Goal: Feedback & Contribution: Contribute content

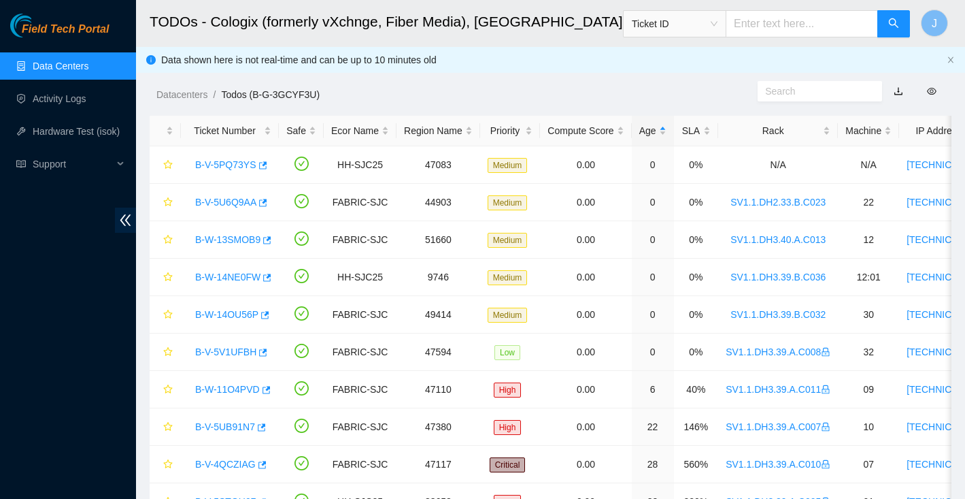
scroll to position [133, 0]
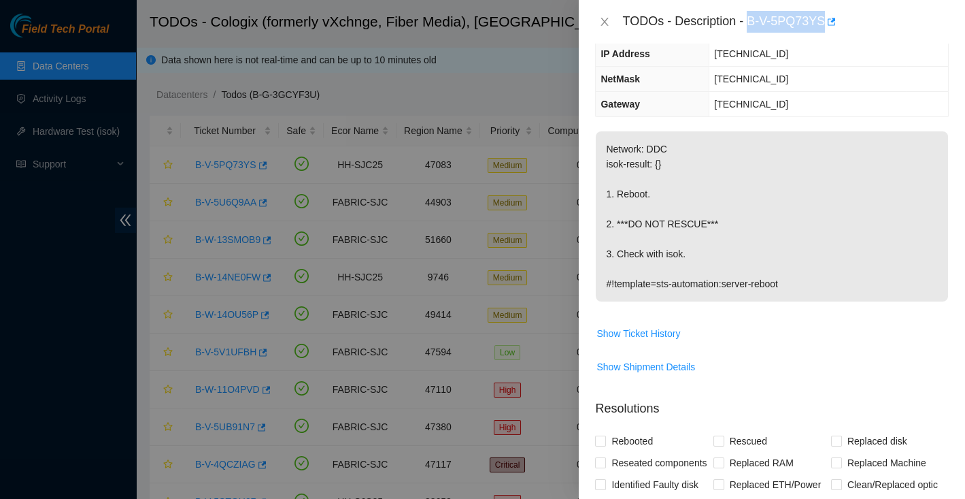
scroll to position [133, 0]
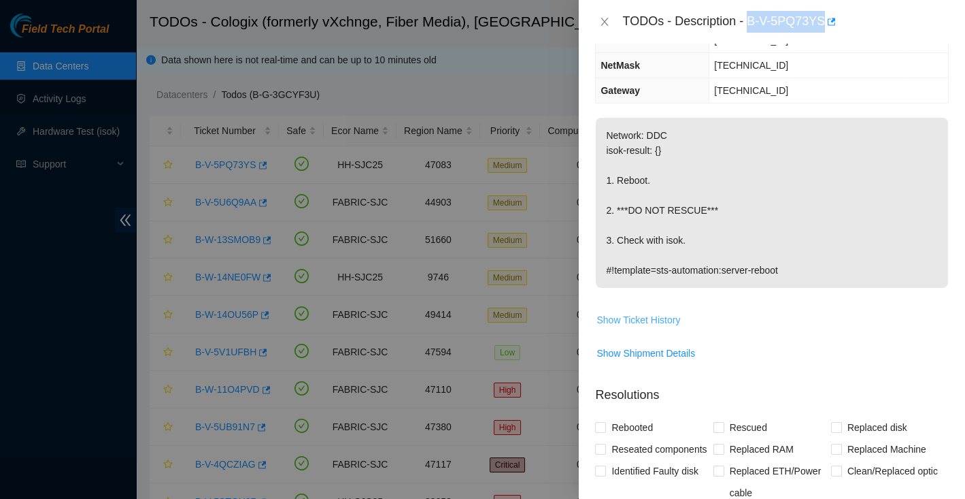
click at [660, 319] on span "Show Ticket History" at bounding box center [638, 319] width 84 height 15
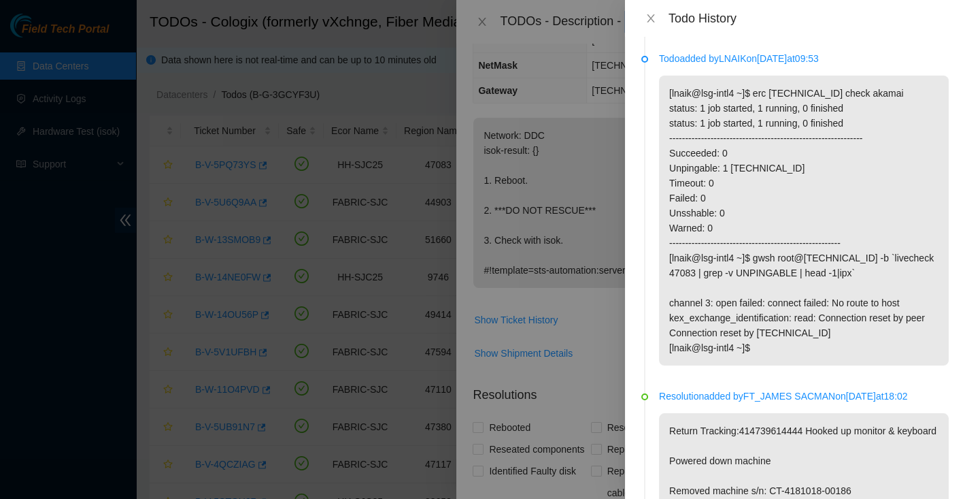
scroll to position [187, 0]
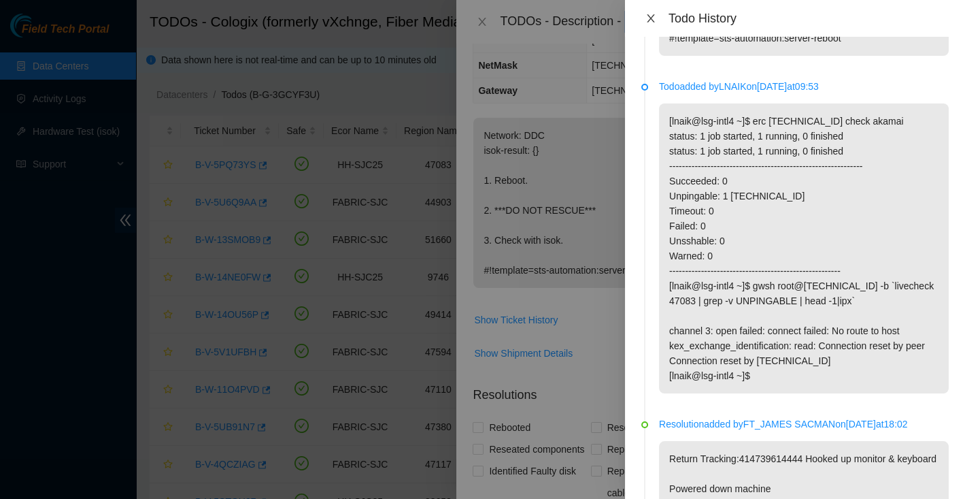
click at [645, 18] on icon "close" at bounding box center [650, 18] width 11 height 11
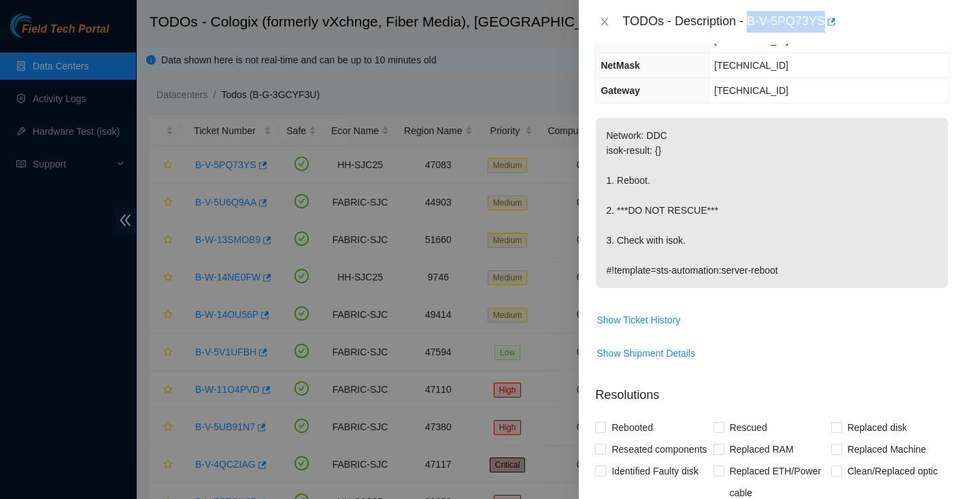
scroll to position [0, 0]
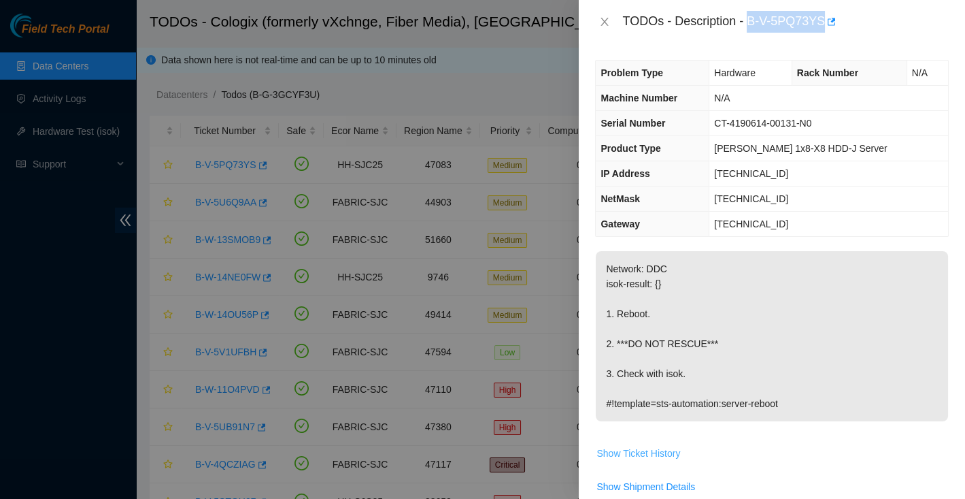
click at [671, 449] on span "Show Ticket History" at bounding box center [638, 452] width 84 height 15
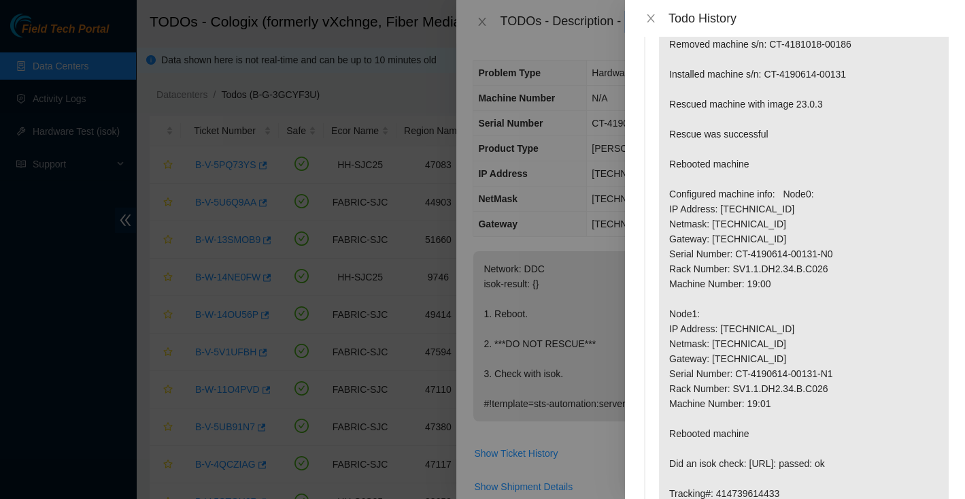
scroll to position [641, 0]
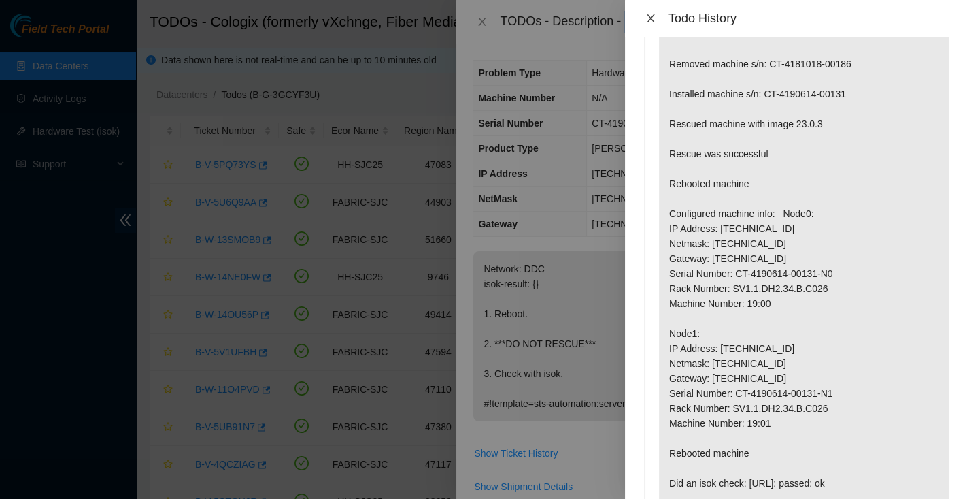
click at [652, 14] on icon "close" at bounding box center [650, 18] width 11 height 11
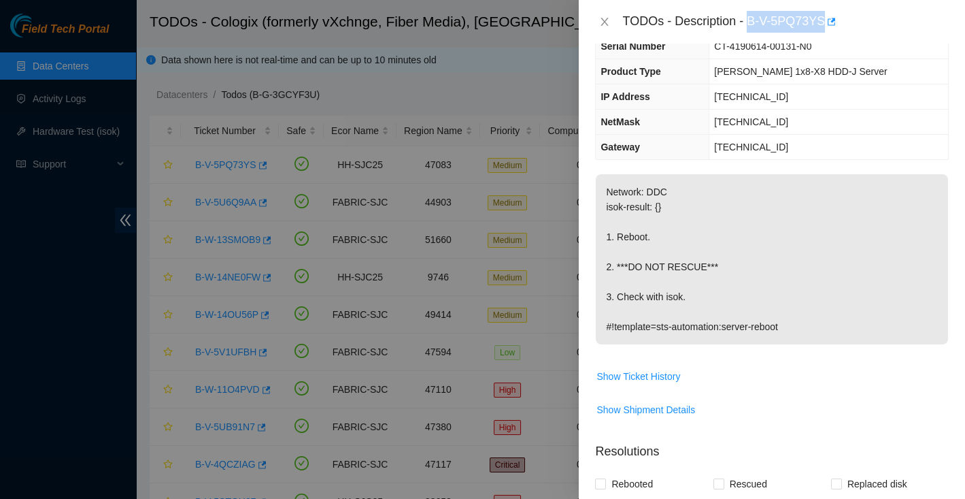
scroll to position [78, 0]
click at [664, 372] on span "Show Ticket History" at bounding box center [638, 375] width 84 height 15
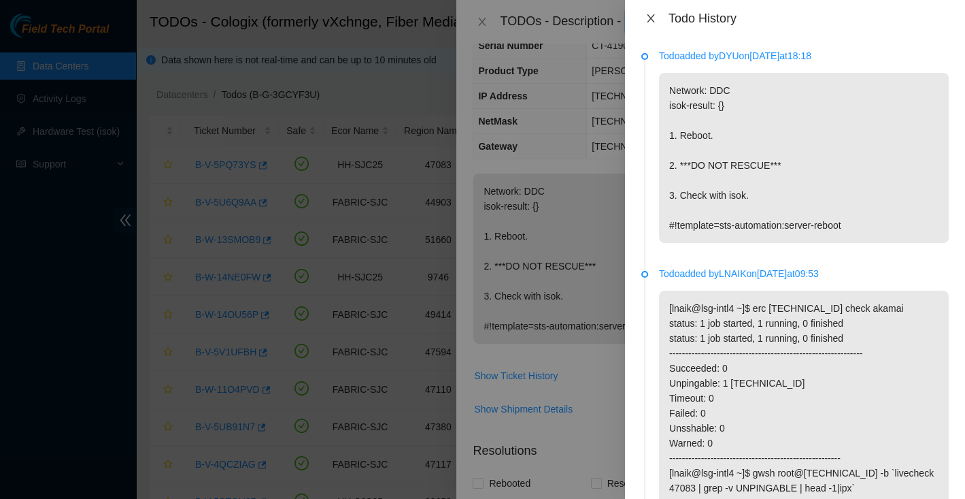
click at [646, 19] on icon "close" at bounding box center [650, 18] width 11 height 11
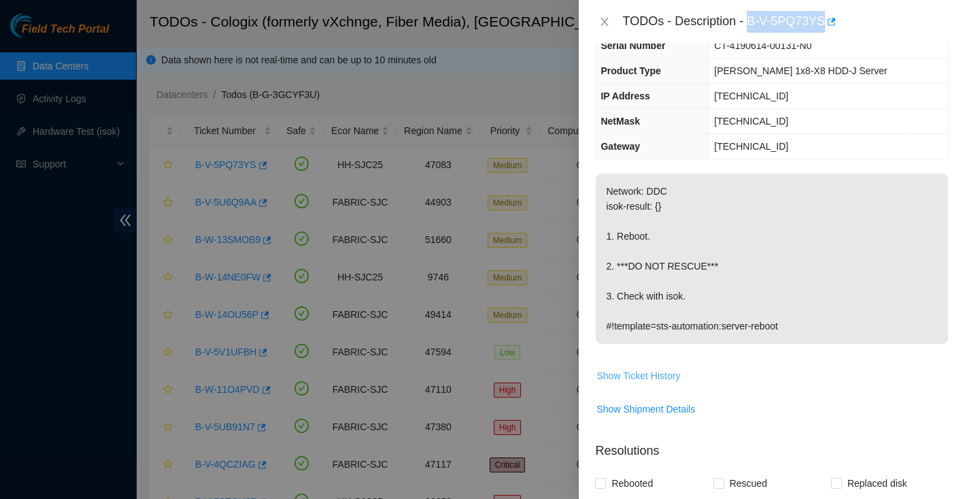
click at [651, 373] on span "Show Ticket History" at bounding box center [638, 375] width 84 height 15
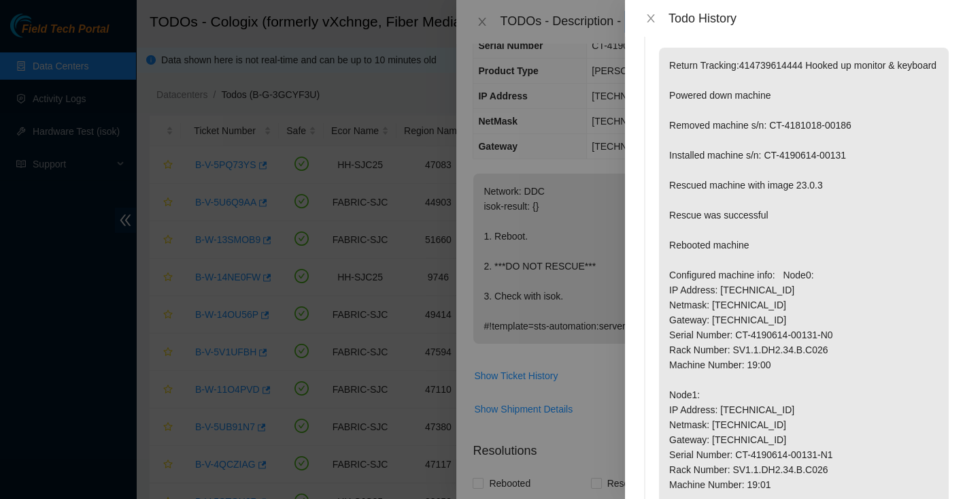
scroll to position [596, 0]
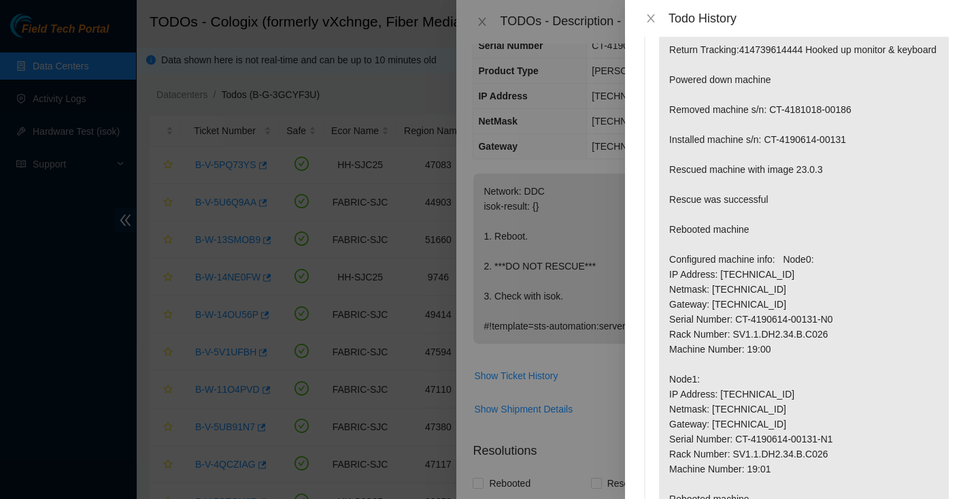
click at [673, 305] on p "Return Tracking:414739614444 Hooked up monitor & keyboard Powered down machine …" at bounding box center [804, 326] width 290 height 589
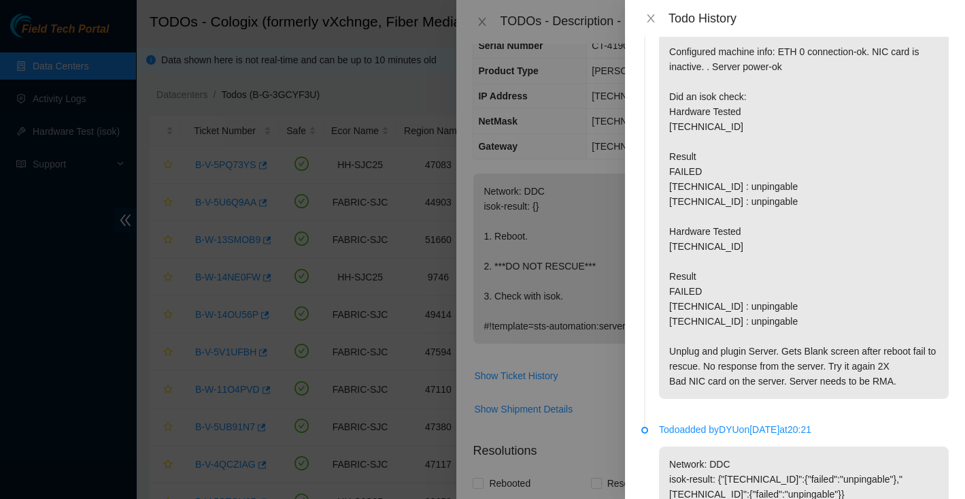
scroll to position [4215, 0]
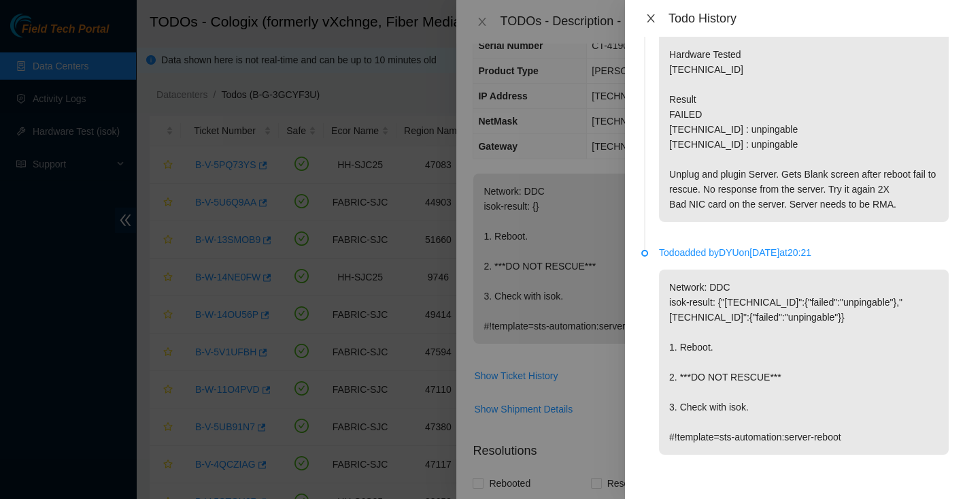
click at [645, 24] on button "Close" at bounding box center [650, 18] width 19 height 13
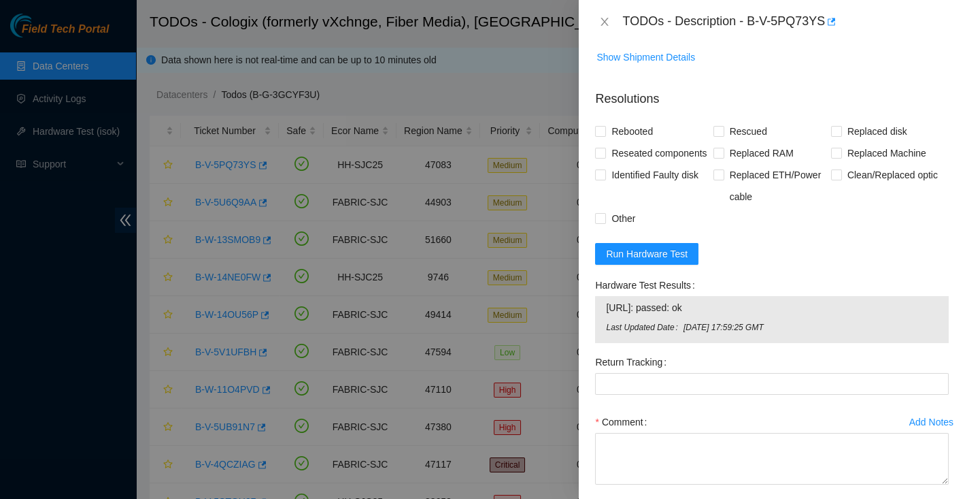
scroll to position [479, 0]
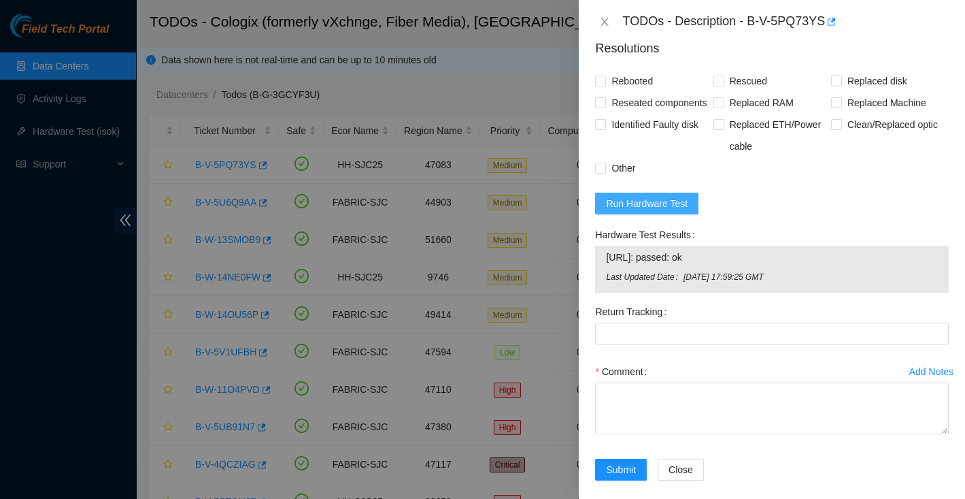
click at [654, 211] on span "Run Hardware Test" at bounding box center [647, 203] width 82 height 15
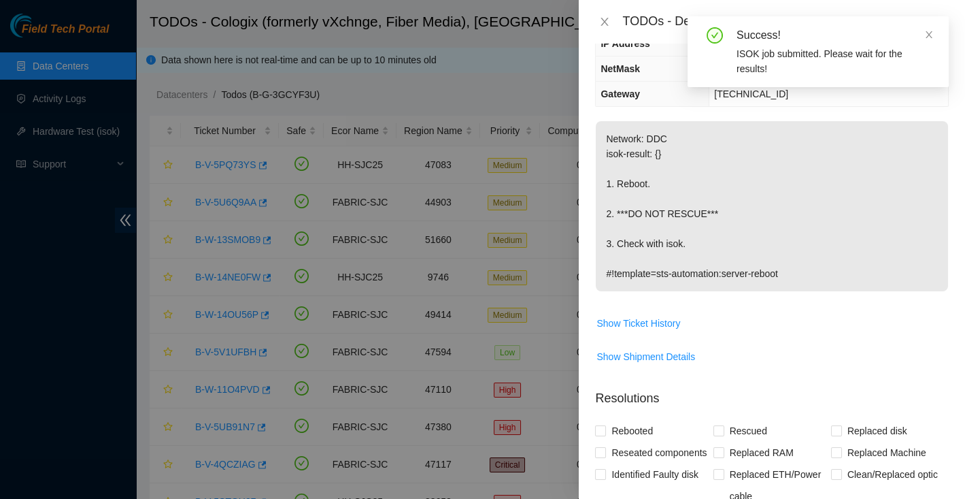
scroll to position [131, 0]
click at [671, 321] on span "Show Ticket History" at bounding box center [638, 322] width 84 height 15
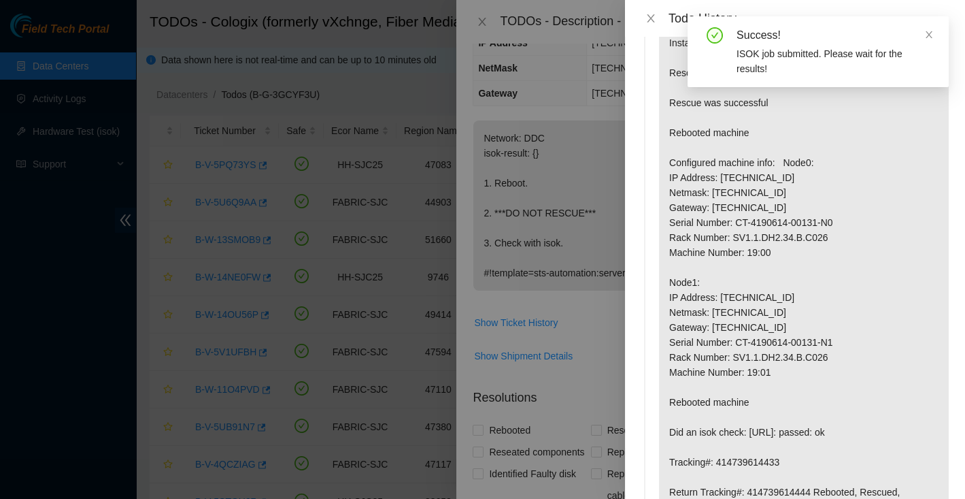
scroll to position [709, 0]
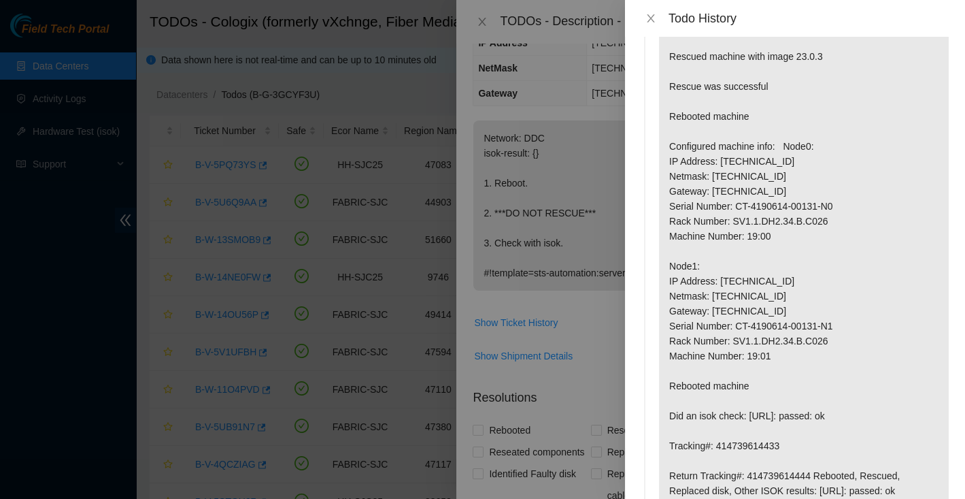
click at [672, 191] on p "Return Tracking:414739614444 Hooked up monitor & keyboard Powered down machine …" at bounding box center [804, 213] width 290 height 589
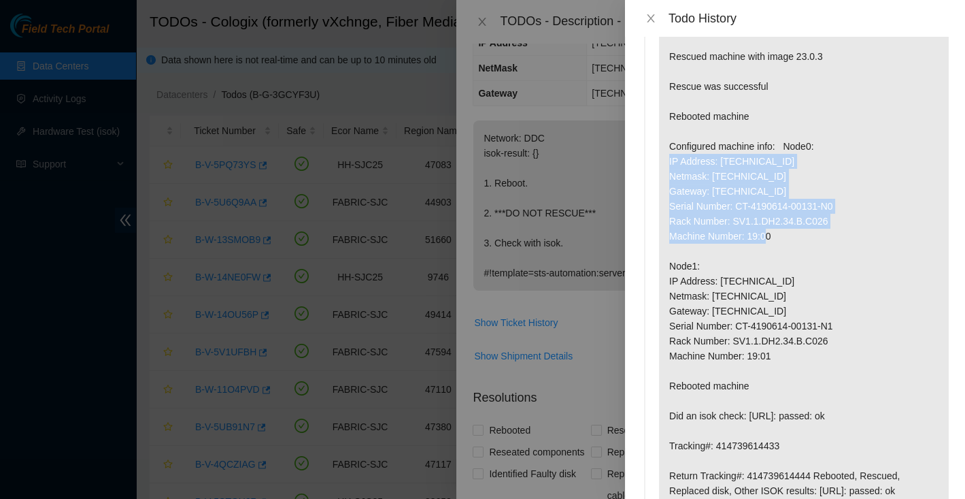
click at [781, 263] on p "Return Tracking:414739614444 Hooked up monitor & keyboard Powered down machine …" at bounding box center [804, 213] width 290 height 589
click at [778, 264] on p "Return Tracking:414739614444 Hooked up monitor & keyboard Powered down machine …" at bounding box center [804, 213] width 290 height 589
click at [722, 269] on p "Return Tracking:414739614444 Hooked up monitor & keyboard Powered down machine …" at bounding box center [804, 213] width 290 height 589
click at [774, 266] on p "Return Tracking:414739614444 Hooked up monitor & keyboard Powered down machine …" at bounding box center [804, 213] width 290 height 589
click at [713, 271] on p "Return Tracking:414739614444 Hooked up monitor & keyboard Powered down machine …" at bounding box center [804, 213] width 290 height 589
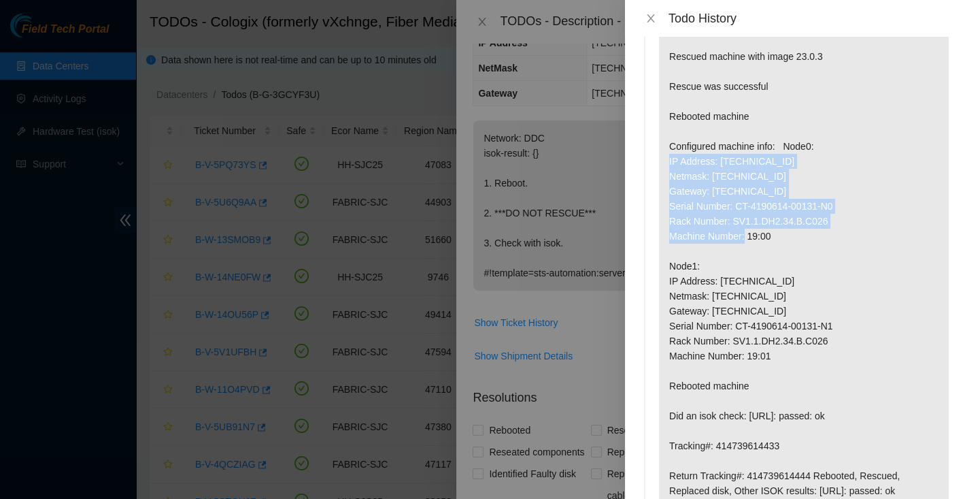
click at [772, 267] on p "Return Tracking:414739614444 Hooked up monitor & keyboard Powered down machine …" at bounding box center [804, 213] width 290 height 589
copy p "IP Address: 23.40.191.40 Netmask: 255.255.255.0 Gateway: 23.40.191.1 Serial Num…"
click at [825, 267] on p "Return Tracking:414739614444 Hooked up monitor & keyboard Powered down machine …" at bounding box center [804, 213] width 290 height 589
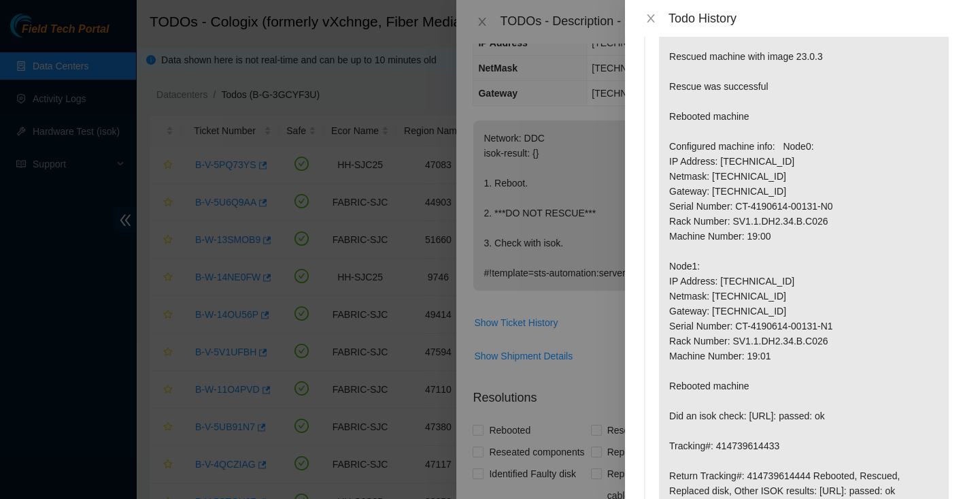
scroll to position [0, 0]
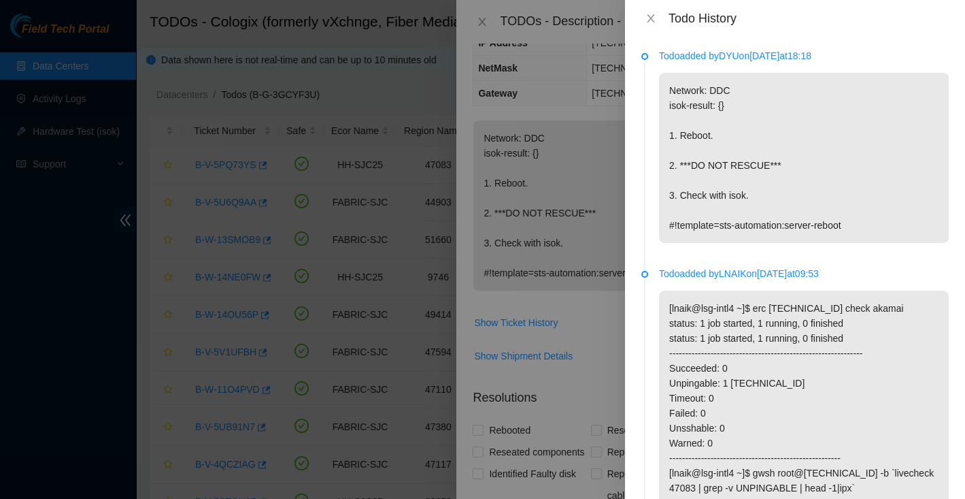
click at [658, 29] on div "Todo History" at bounding box center [795, 18] width 340 height 37
click at [654, 18] on icon "close" at bounding box center [650, 18] width 11 height 11
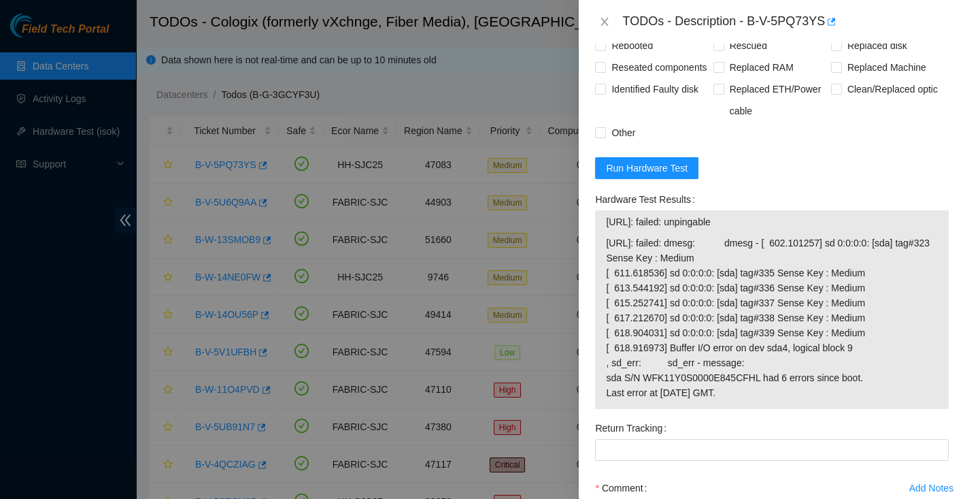
scroll to position [512, 0]
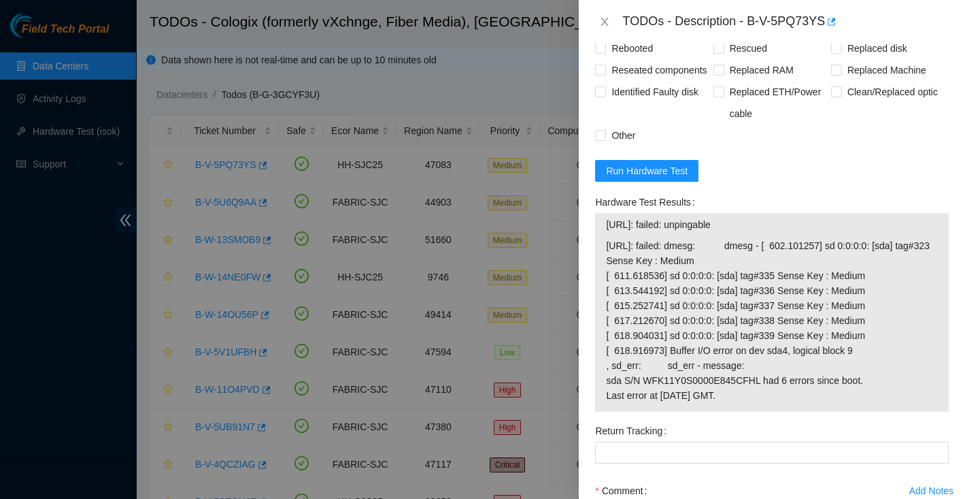
click at [611, 232] on span "23.40.191.40: failed: unpingable" at bounding box center [772, 224] width 332 height 15
click at [751, 232] on span "23.40.191.40: failed: unpingable" at bounding box center [772, 224] width 332 height 15
copy span "23.40.191.40: failed: unpingable"
click at [662, 324] on span "23.40.191.41: failed: dmesg: dmesg - [ 602.101257] sd 0:0:0:0: [sda] tag#323 Se…" at bounding box center [772, 320] width 332 height 165
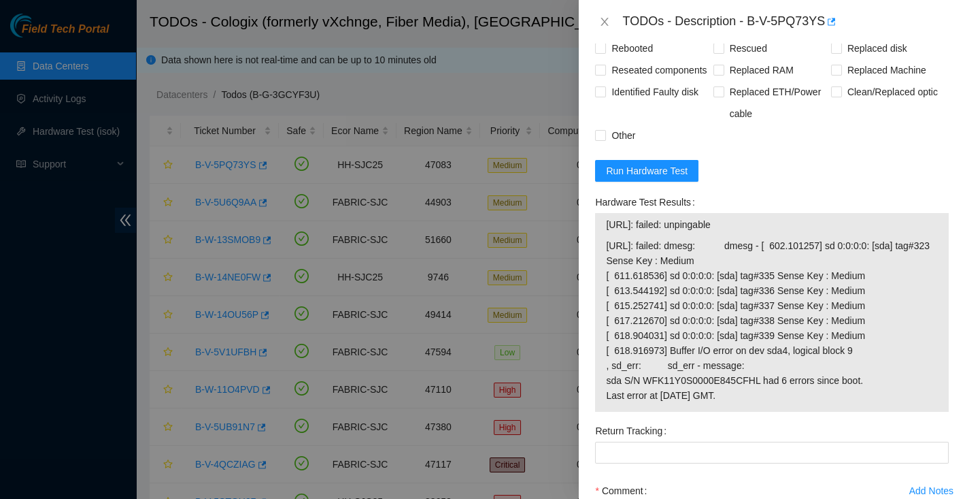
click at [610, 232] on span "23.40.191.40: failed: unpingable" at bounding box center [772, 224] width 332 height 15
click at [816, 403] on span "23.40.191.41: failed: dmesg: dmesg - [ 602.101257] sd 0:0:0:0: [sda] tag#323 Se…" at bounding box center [772, 320] width 332 height 165
copy tbody "23.40.191.40: failed: unpingable 23.40.191.41: failed: dmesg: dmesg - [ 602.101…"
click at [754, 20] on div "TODOs - Description - B-V-5PQ73YS" at bounding box center [785, 22] width 326 height 22
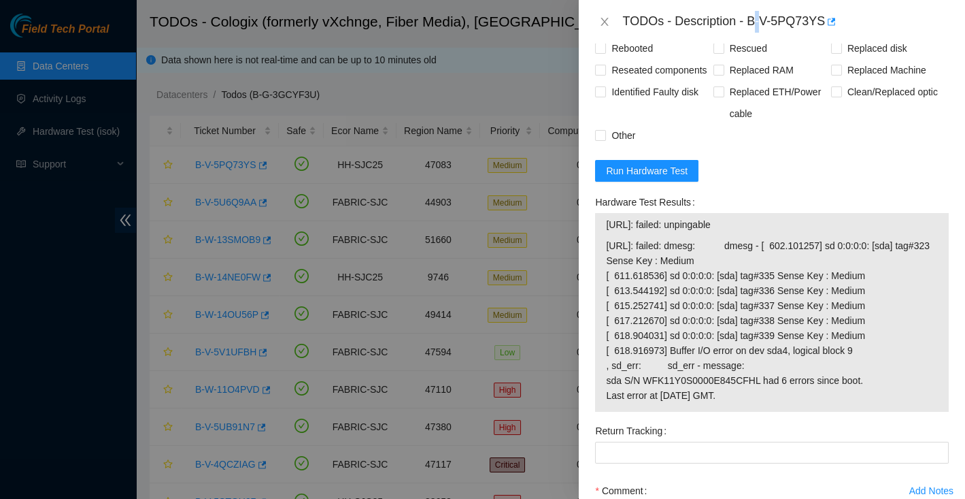
click at [754, 20] on div "TODOs - Description - B-V-5PQ73YS" at bounding box center [785, 22] width 326 height 22
click at [750, 20] on div "TODOs - Description - B-V-5PQ73YS" at bounding box center [785, 22] width 326 height 22
click at [828, 23] on div "TODOs - Description - B-V-5PQ73YS" at bounding box center [785, 22] width 326 height 22
copy div "B-V-5PQ73YS"
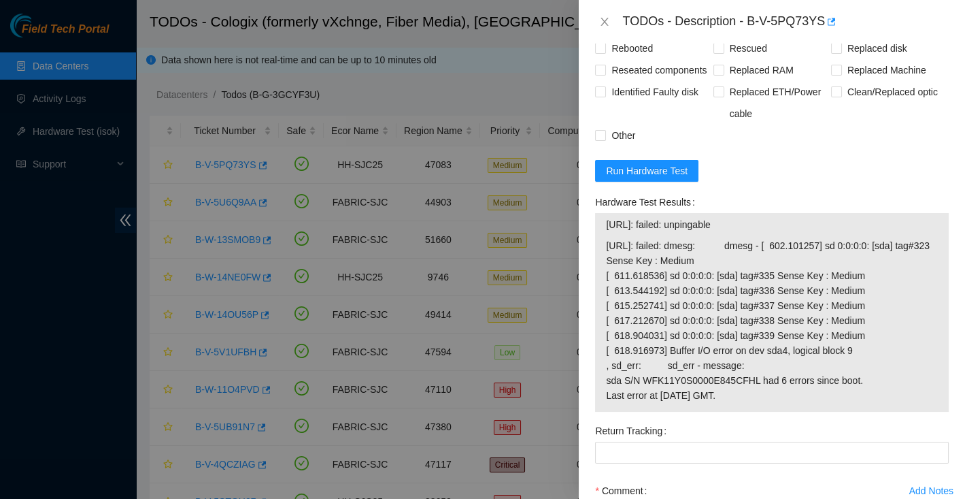
click at [610, 232] on span "23.40.191.40: failed: unpingable" at bounding box center [772, 224] width 332 height 15
click at [809, 403] on span "23.40.191.41: failed: dmesg: dmesg - [ 602.101257] sd 0:0:0:0: [sda] tag#323 Se…" at bounding box center [772, 320] width 332 height 165
copy tbody "23.40.191.40: failed: unpingable 23.40.191.41: failed: dmesg: dmesg - [ 602.101…"
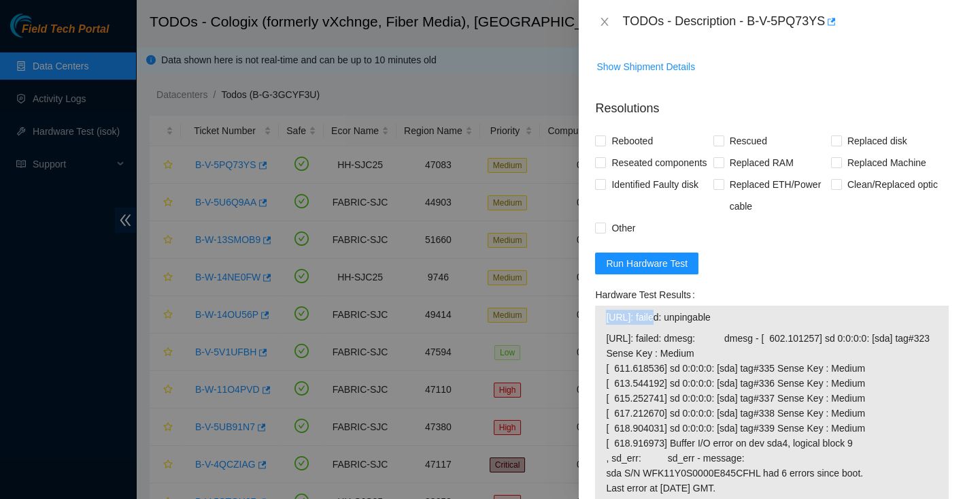
scroll to position [377, 0]
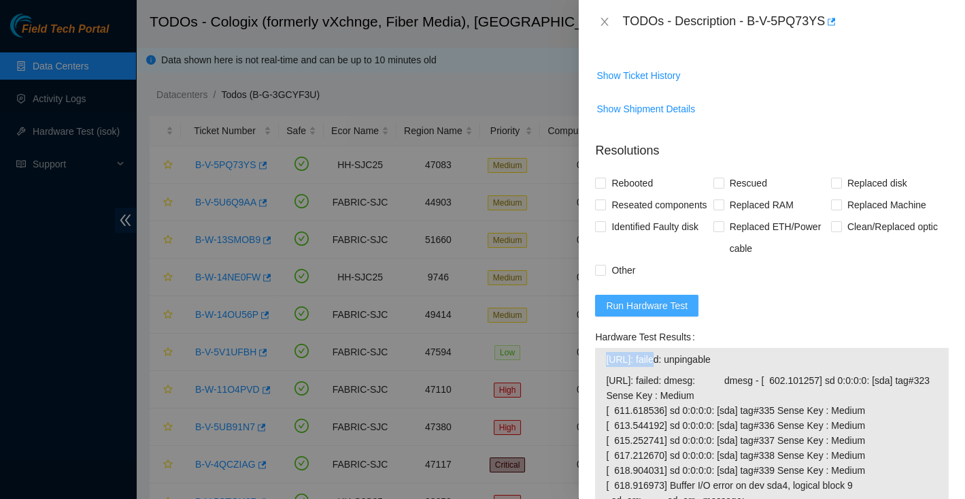
click at [680, 313] on span "Run Hardware Test" at bounding box center [647, 305] width 82 height 15
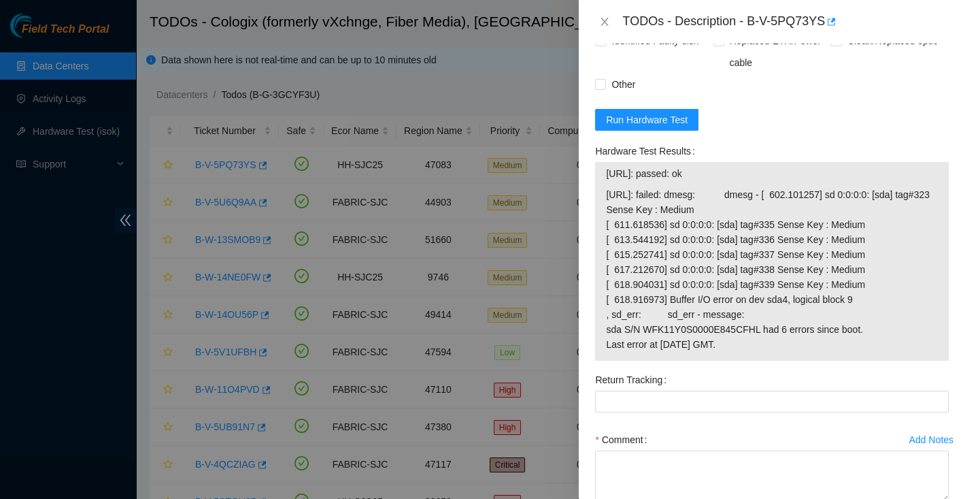
scroll to position [557, 0]
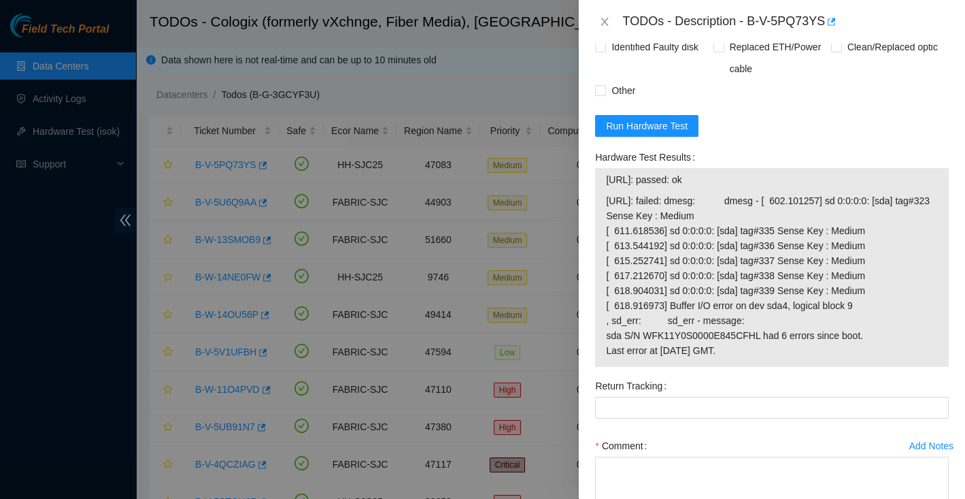
click at [610, 187] on span "23.40.191.40: passed: ok" at bounding box center [772, 179] width 332 height 15
click at [811, 358] on span "23.40.191.41: failed: dmesg: dmesg - [ 602.101257] sd 0:0:0:0: [sda] tag#323 Se…" at bounding box center [772, 275] width 332 height 165
copy tbody "23.40.191.40: passed: ok 23.40.191.41: failed: dmesg: dmesg - [ 602.101257] sd …"
click at [846, 321] on span "23.40.191.41: failed: dmesg: dmesg - [ 602.101257] sd 0:0:0:0: [sda] tag#323 Se…" at bounding box center [772, 275] width 332 height 165
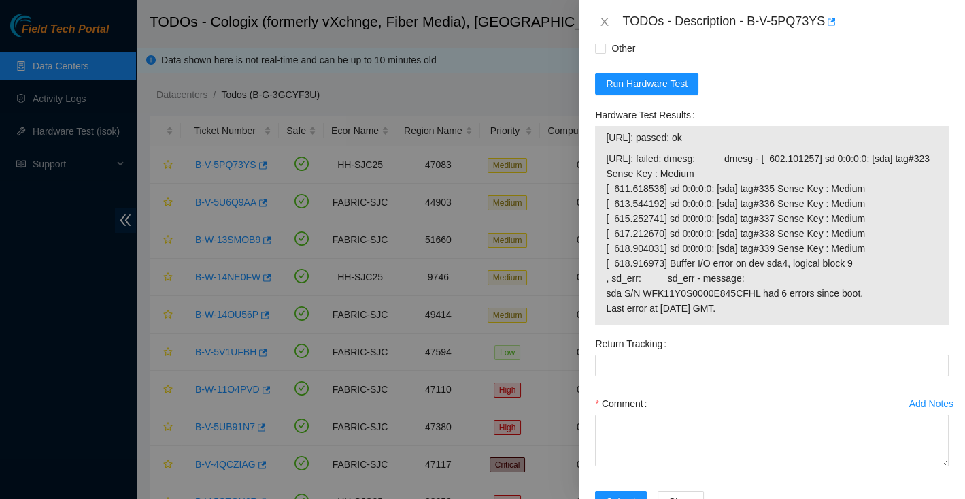
scroll to position [664, 0]
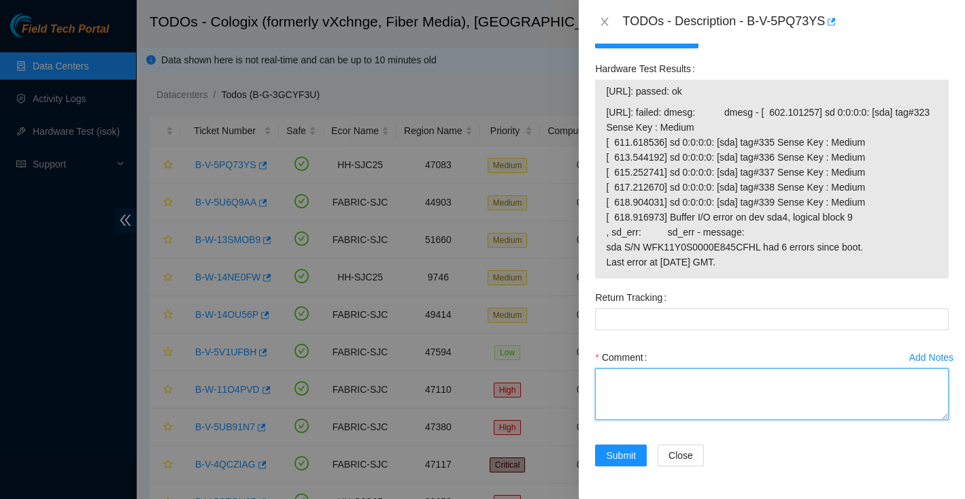
click at [692, 403] on textarea "Comment" at bounding box center [772, 394] width 354 height 52
paste textarea "Hooked up monitor and keyboard   Config screen cannot display - only black scre…"
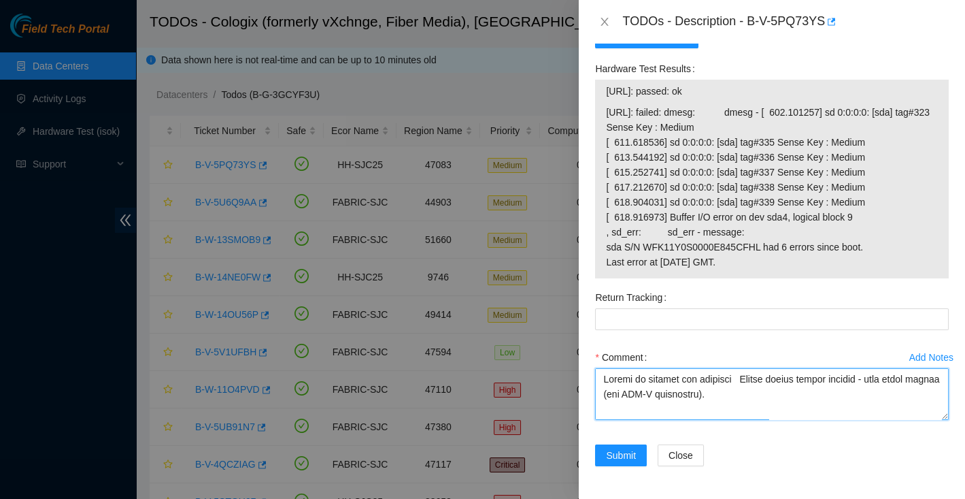
scroll to position [1177, 0]
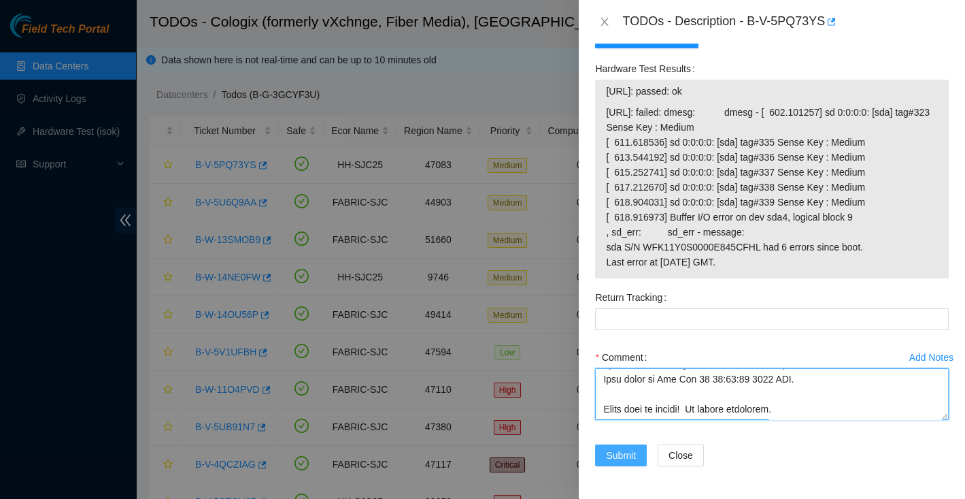
type textarea "Hooked up monitor and keyboard   Config screen cannot display - only black scre…"
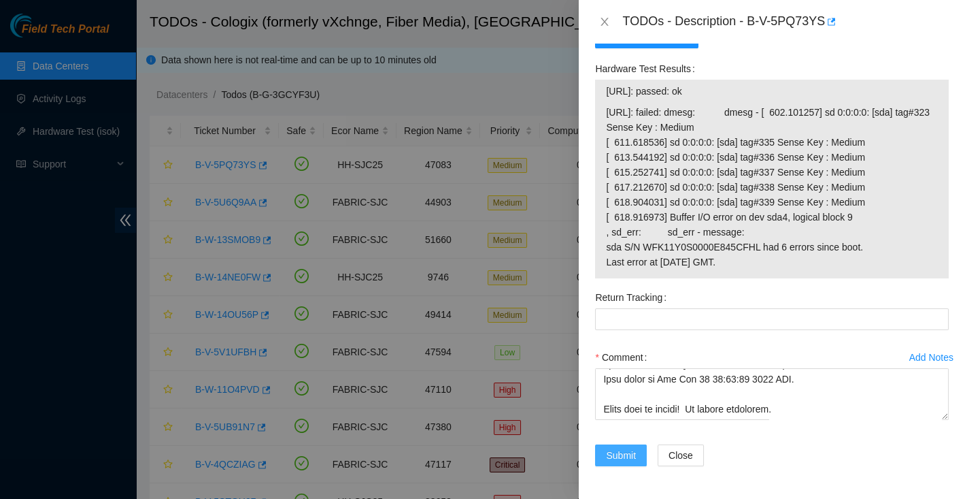
click at [614, 455] on span "Submit" at bounding box center [621, 455] width 30 height 15
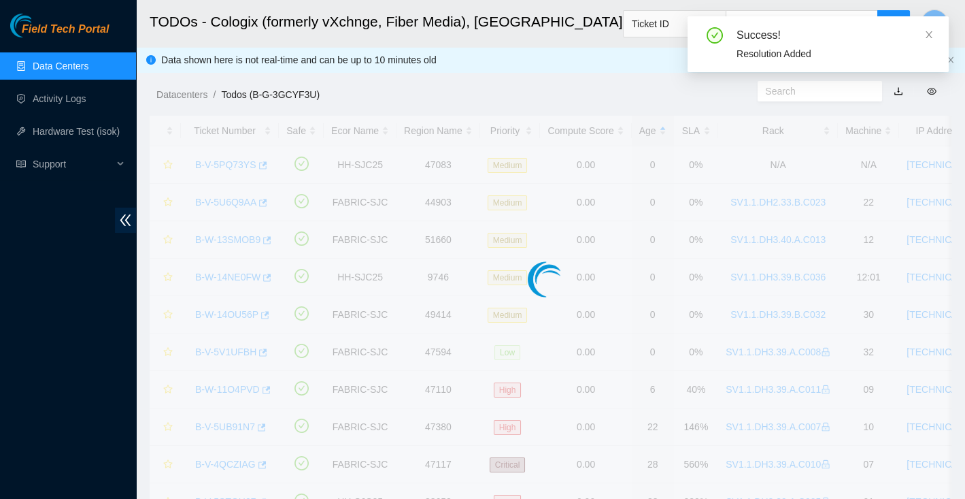
scroll to position [346, 0]
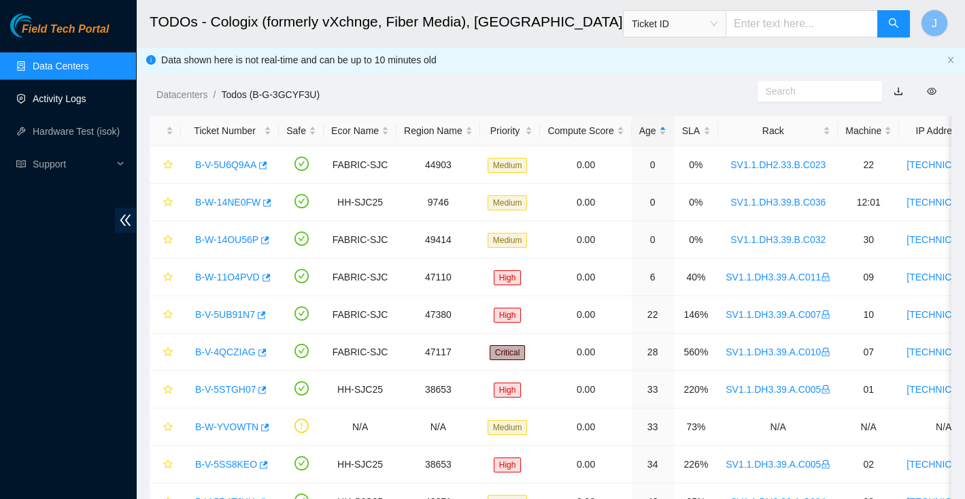
click at [78, 97] on link "Activity Logs" at bounding box center [60, 98] width 54 height 11
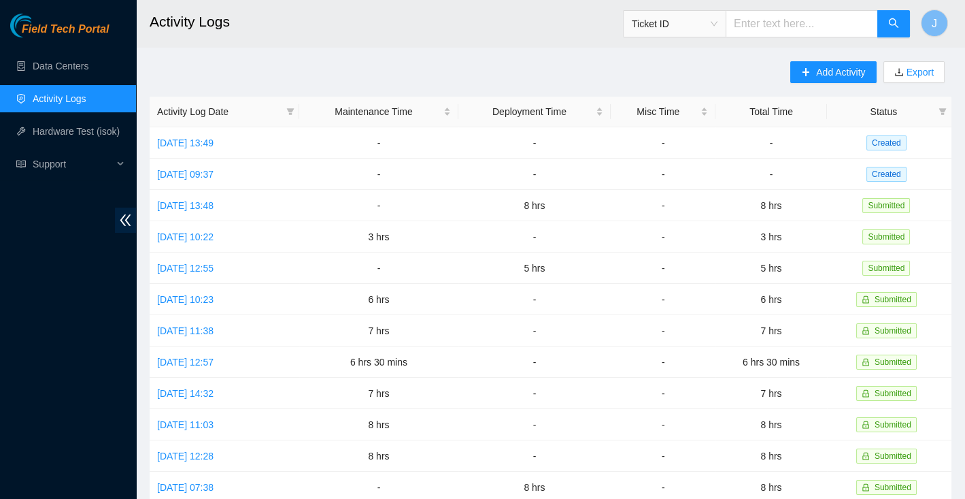
click at [52, 95] on link "Activity Logs" at bounding box center [60, 98] width 54 height 11
click at [197, 139] on link "Tue, 09 Sep 2025 13:49" at bounding box center [185, 142] width 56 height 11
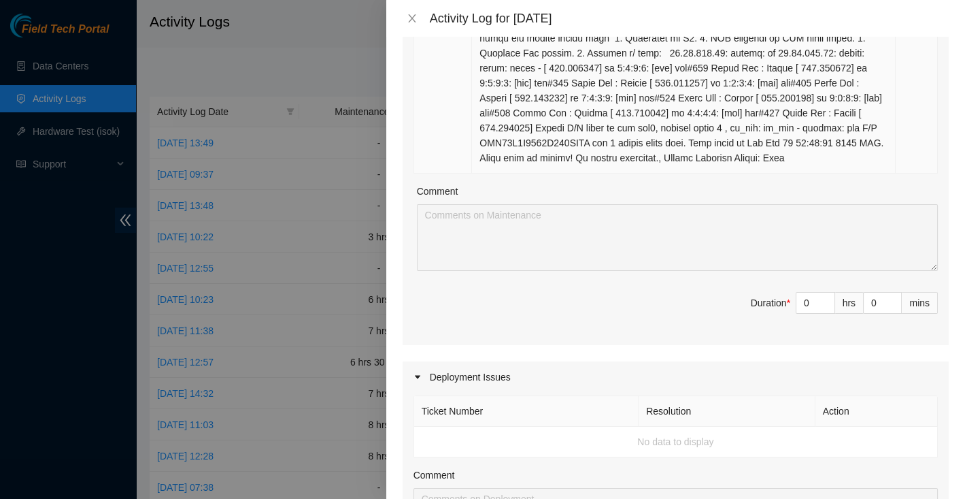
scroll to position [765, 0]
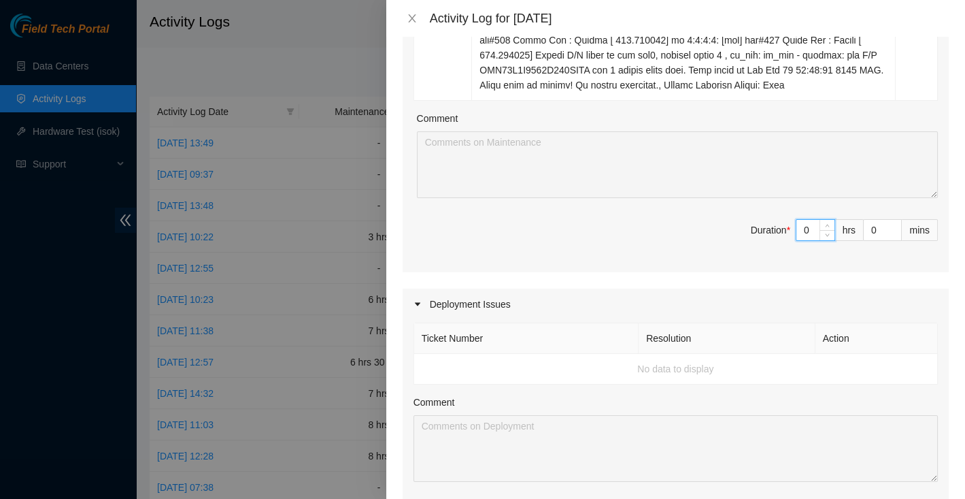
click at [810, 240] on input "0" at bounding box center [815, 230] width 38 height 20
type input "5"
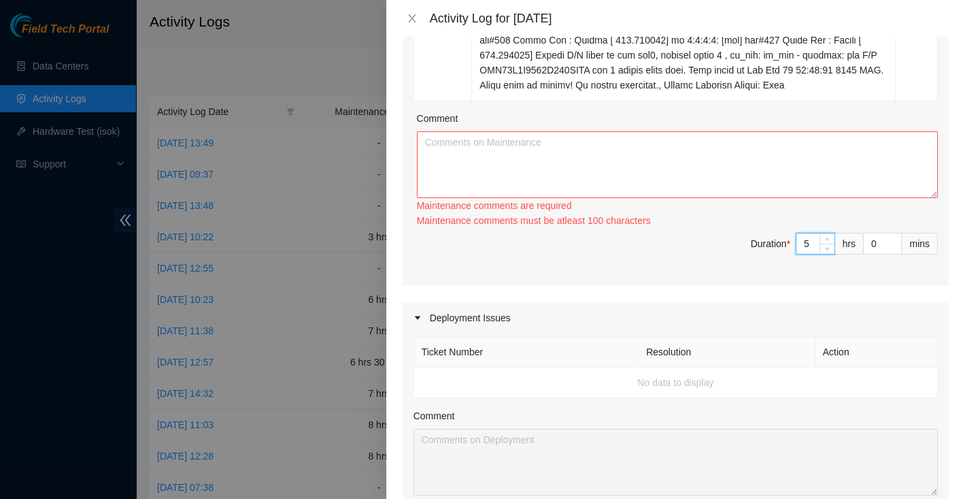
type input "5"
click at [541, 190] on textarea "Comment" at bounding box center [677, 164] width 521 height 67
paste textarea "Helped Luis & Daniel unpack 4 pallets. ———————————————————— B-V-5PQ73YS Hooked …"
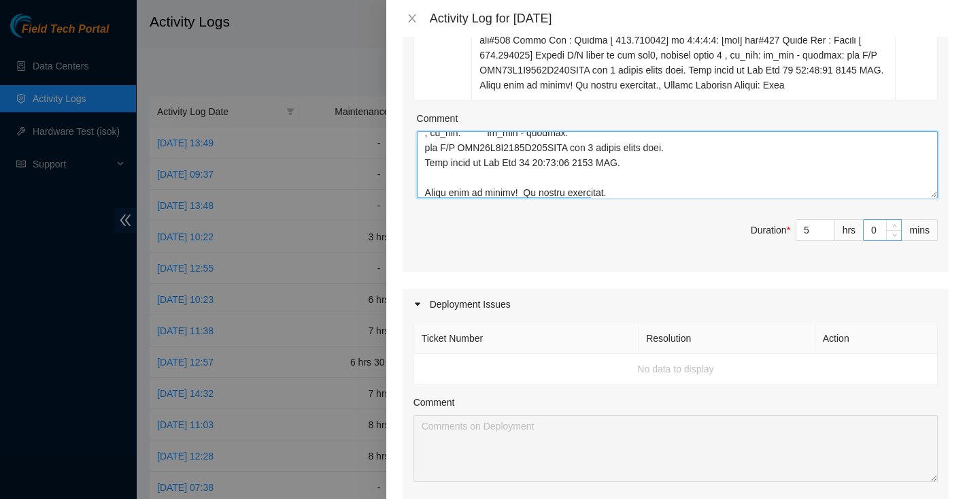
type textarea "Helped Luis & Daniel unpack 4 pallets. ———————————————————— B-V-5PQ73YS Hooked …"
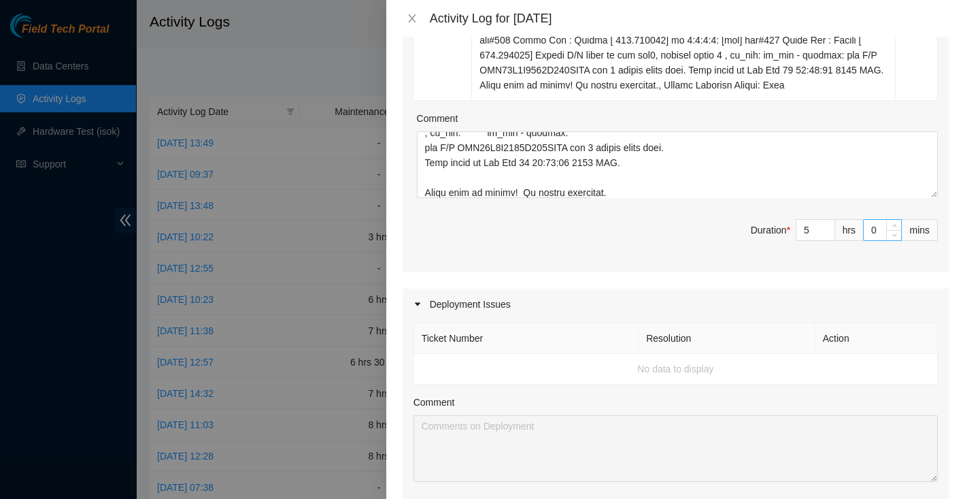
click at [883, 240] on input "0" at bounding box center [882, 230] width 37 height 20
type input "4"
type input "45"
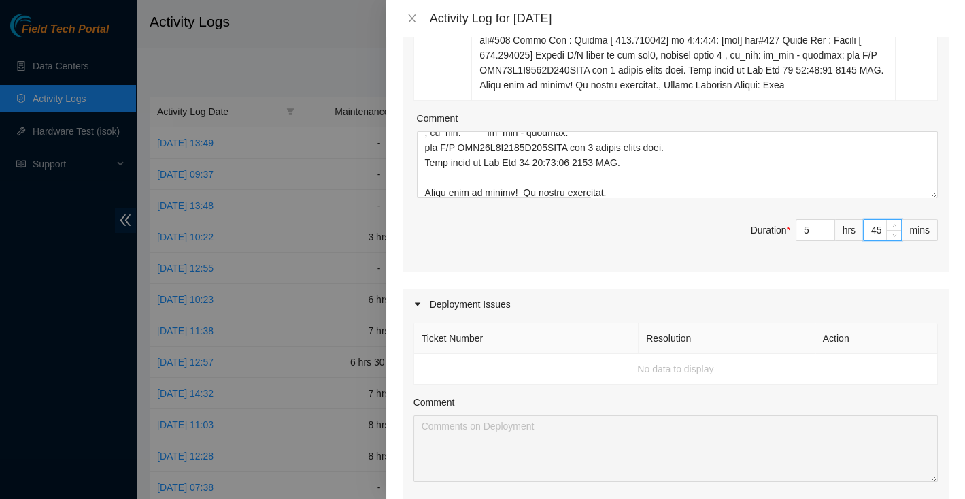
type input "45"
click at [698, 257] on span "Duration * 5 hrs 45 mins" at bounding box center [676, 238] width 524 height 38
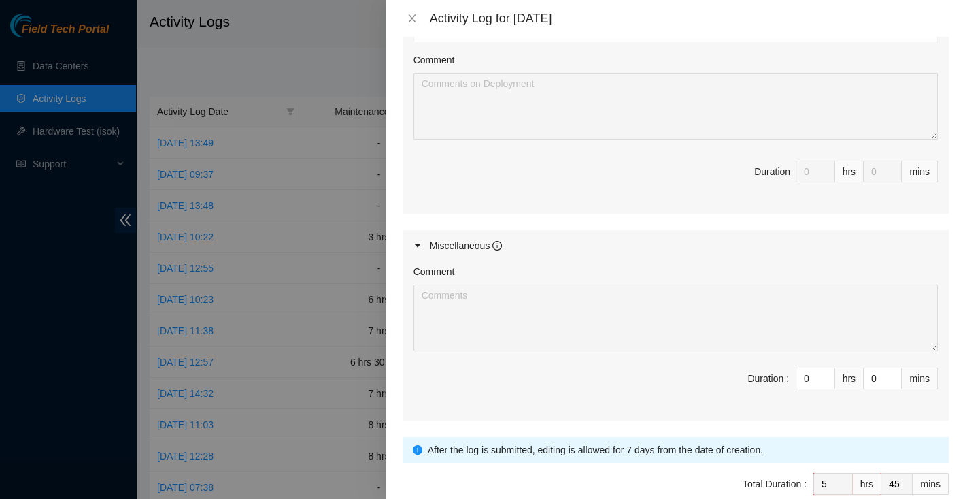
scroll to position [1202, 0]
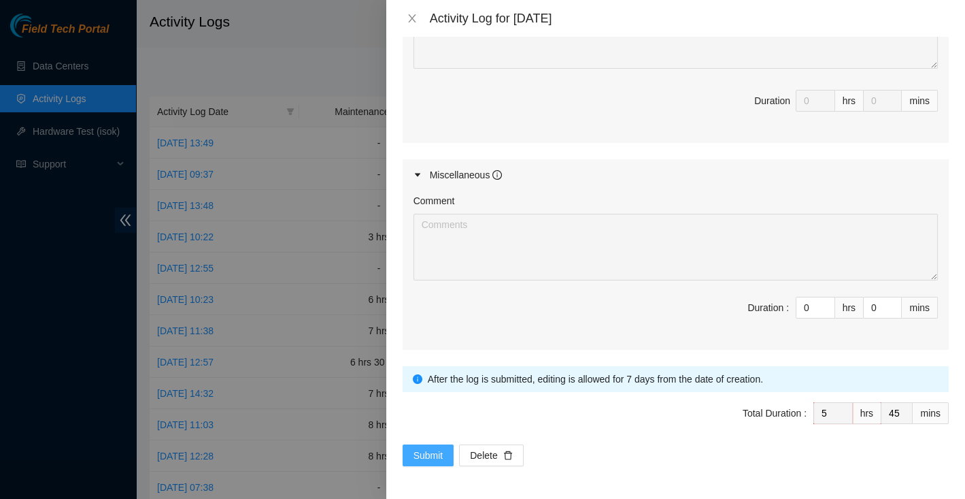
click at [429, 459] on span "Submit" at bounding box center [429, 455] width 30 height 15
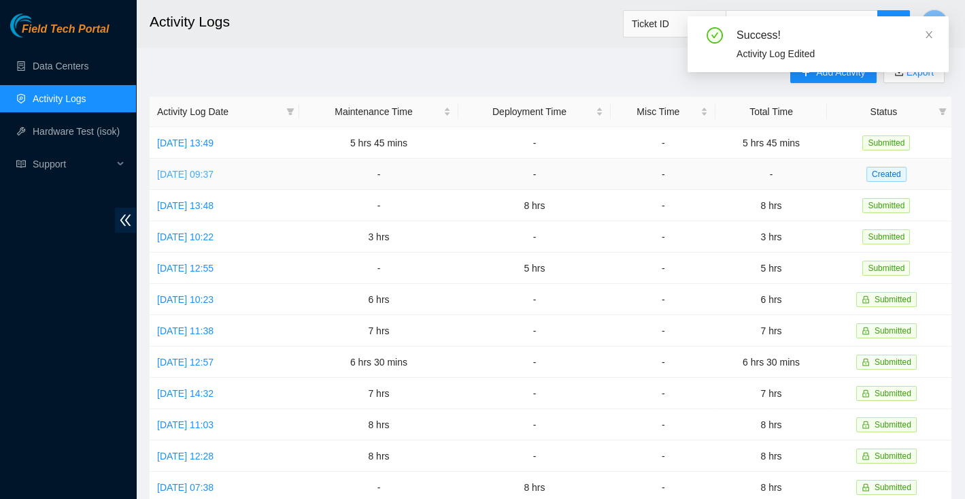
click at [214, 171] on link "Mon, 08 Sep 2025 09:37" at bounding box center [185, 174] width 56 height 11
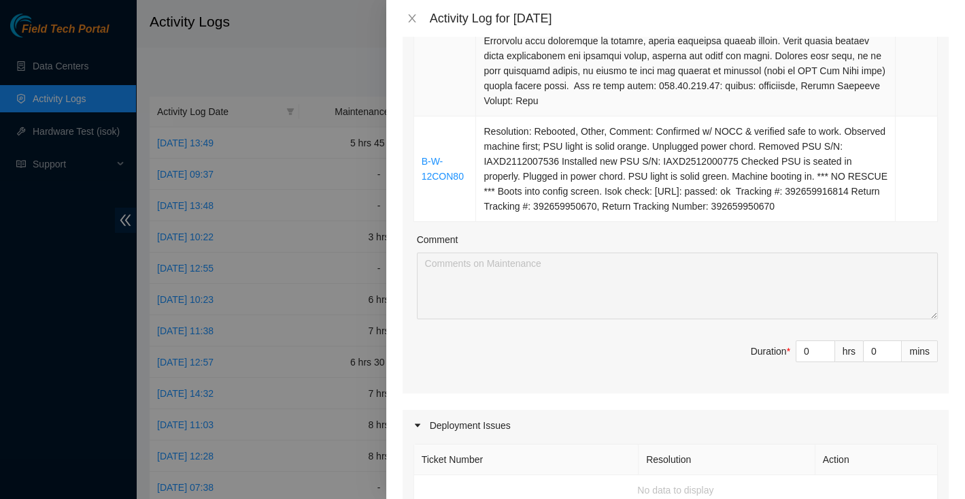
scroll to position [487, 0]
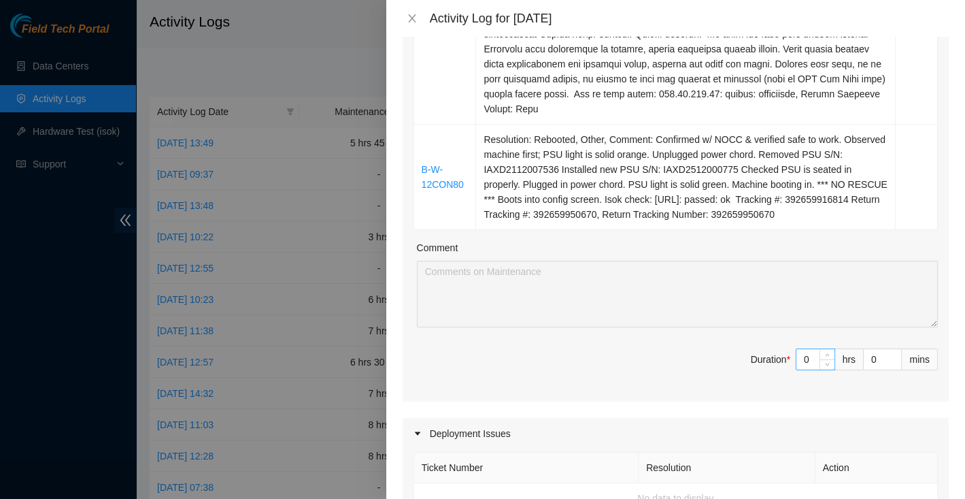
click at [817, 369] on input "0" at bounding box center [815, 359] width 38 height 20
type input "6"
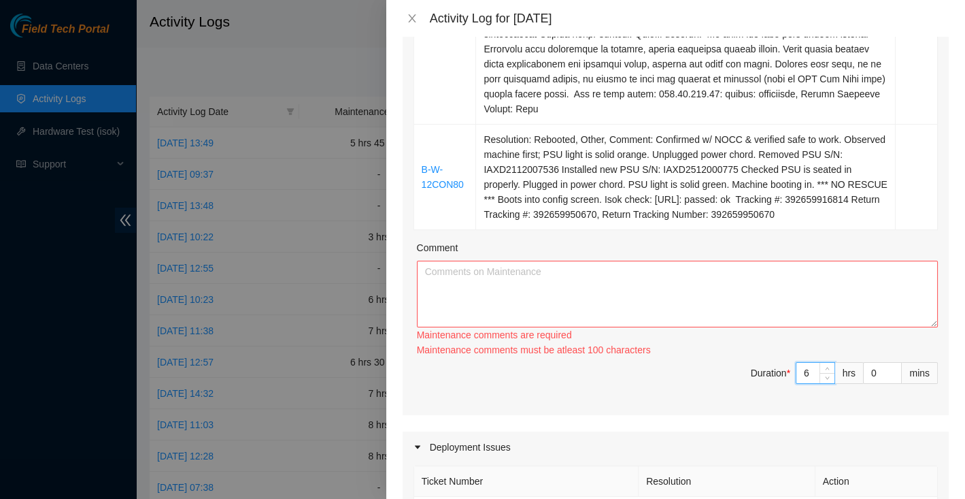
type input "6"
click at [687, 294] on textarea "Comment" at bounding box center [677, 293] width 521 height 67
paste textarea "B-V-5U0GMCP Asked NOCC and confirmed safe to work. Hooked up monitor and keyboa…"
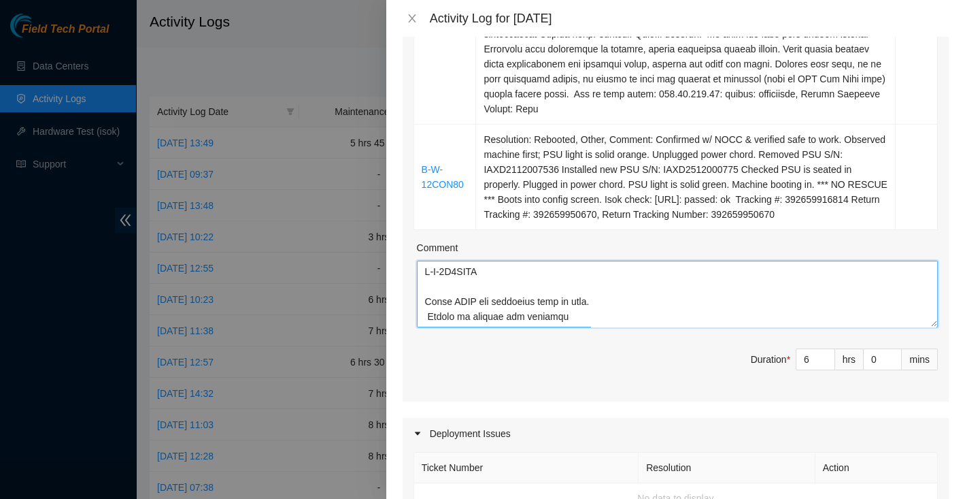
scroll to position [848, 0]
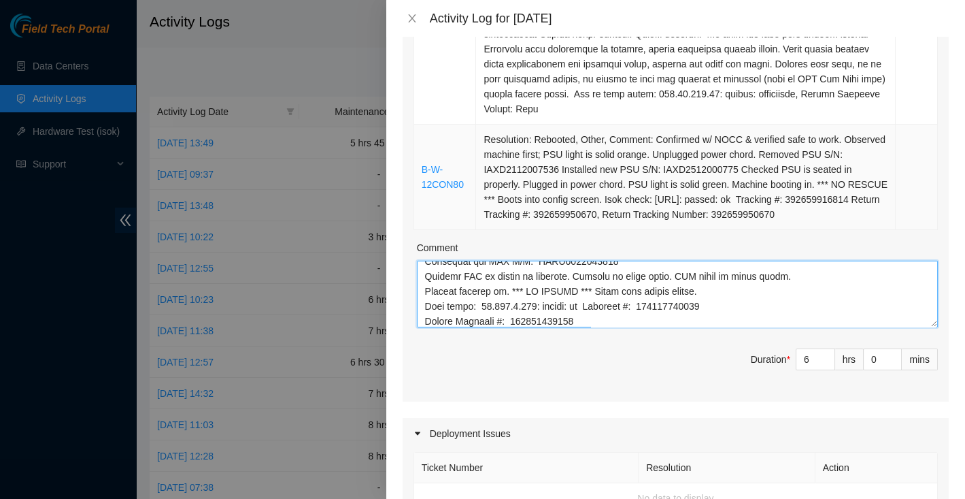
type textarea "B-V-5U0GMCP Asked NOCC and confirmed safe to work. Hooked up monitor and keyboa…"
click at [766, 224] on td "Resolution: Rebooted, Other, Comment: Confirmed w/ NOCC & verified safe to work…" at bounding box center [686, 176] width 420 height 105
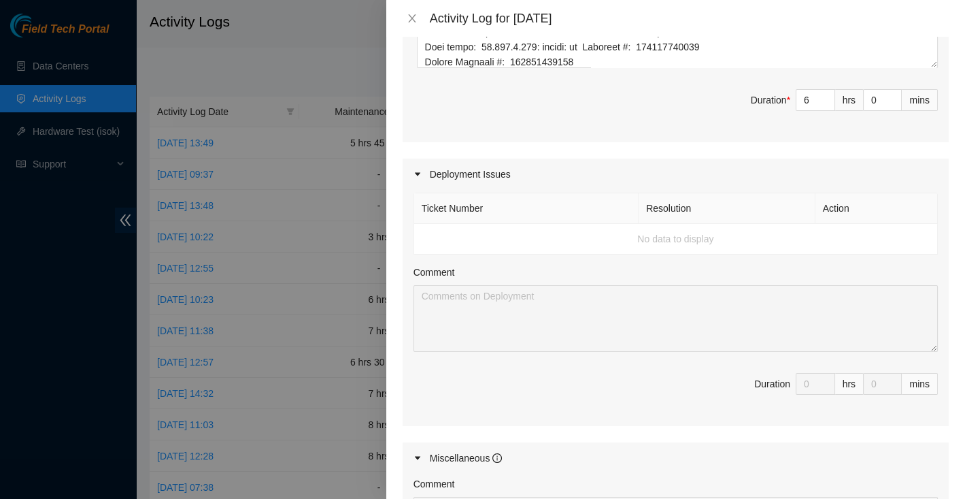
scroll to position [1054, 0]
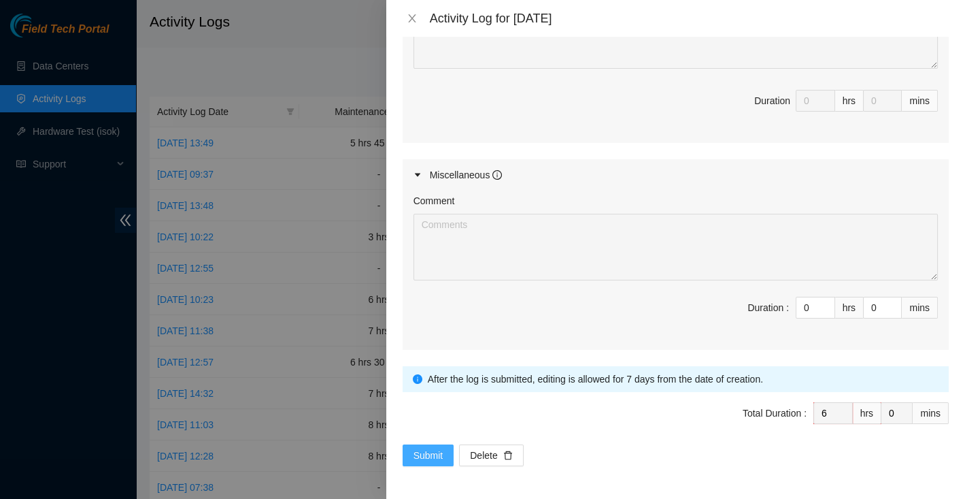
click at [435, 452] on span "Submit" at bounding box center [429, 455] width 30 height 15
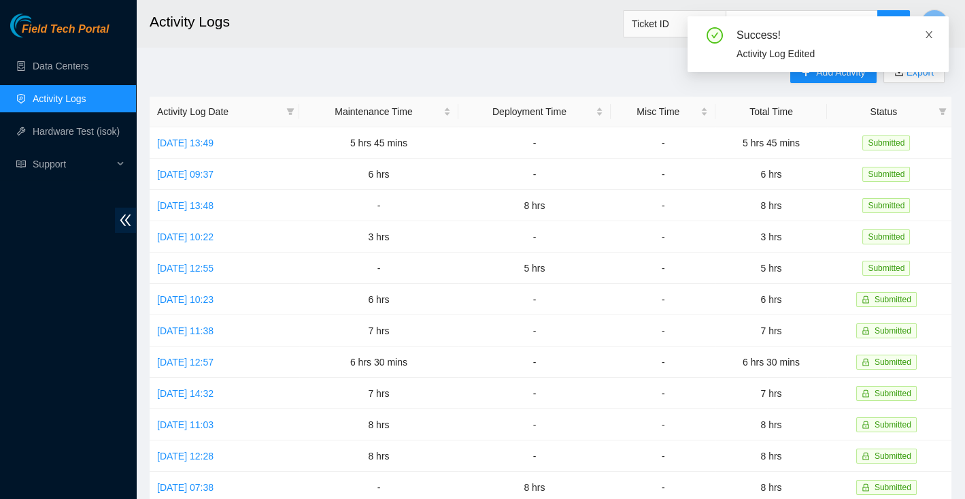
click at [927, 33] on icon "close" at bounding box center [929, 34] width 7 height 7
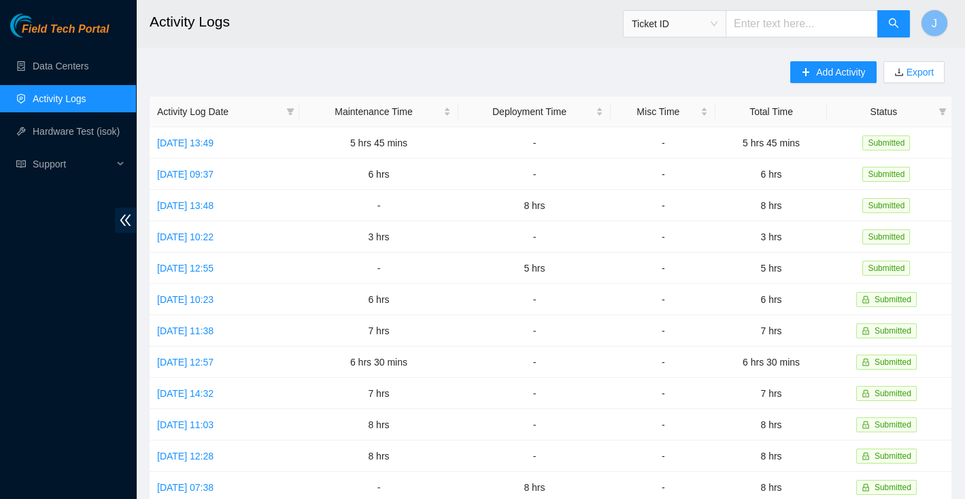
click at [470, 73] on div "Add Activity Export Activity Log Date Maintenance Time Deployment Time Misc Tim…" at bounding box center [551, 428] width 802 height 735
click at [46, 67] on link "Data Centers" at bounding box center [61, 66] width 56 height 11
